Goal: Task Accomplishment & Management: Use online tool/utility

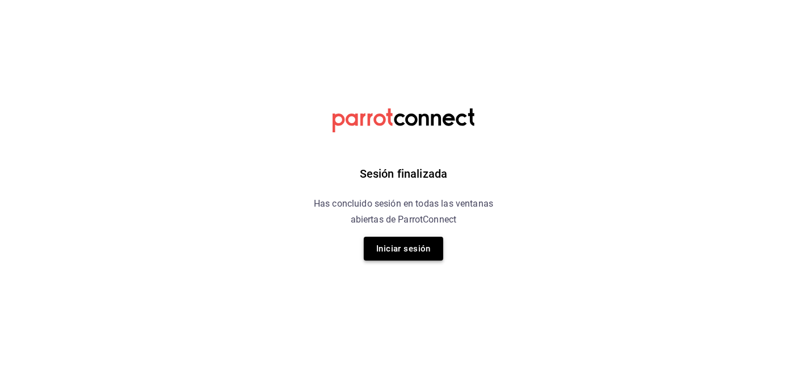
click at [392, 250] on button "Iniciar sesión" at bounding box center [403, 249] width 79 height 24
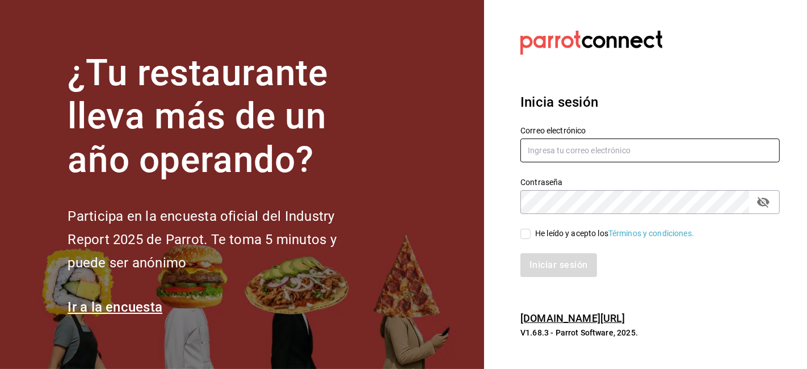
type input "[EMAIL_ADDRESS][DOMAIN_NAME]"
click at [524, 236] on input "He leído y acepto los Términos y condiciones." at bounding box center [526, 234] width 10 height 10
checkbox input "true"
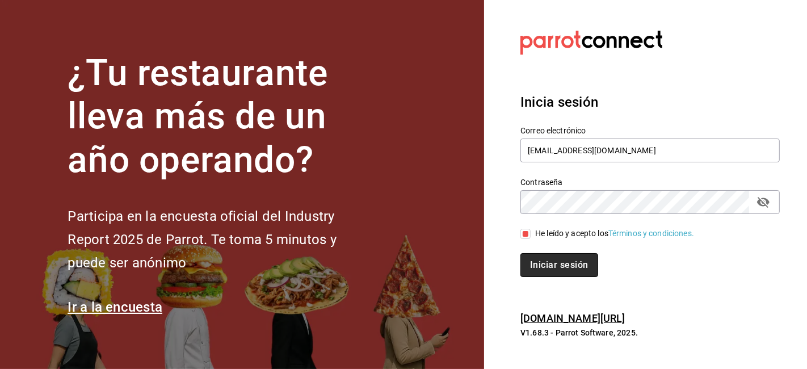
click at [555, 269] on button "Iniciar sesión" at bounding box center [559, 265] width 77 height 24
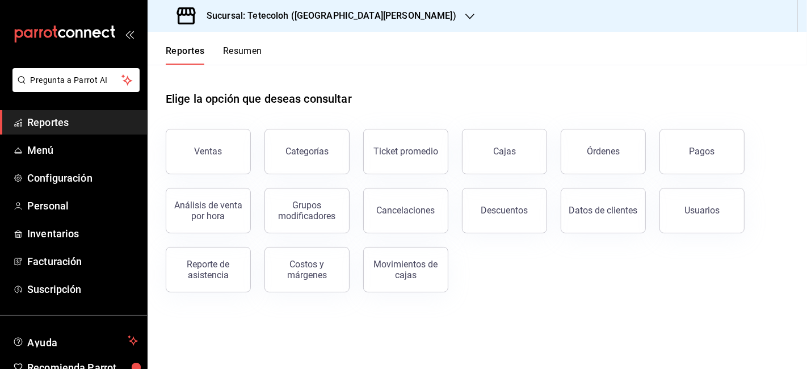
click at [392, 98] on div "Elige la opción que deseas consultar" at bounding box center [478, 90] width 624 height 51
